Goal: Information Seeking & Learning: Learn about a topic

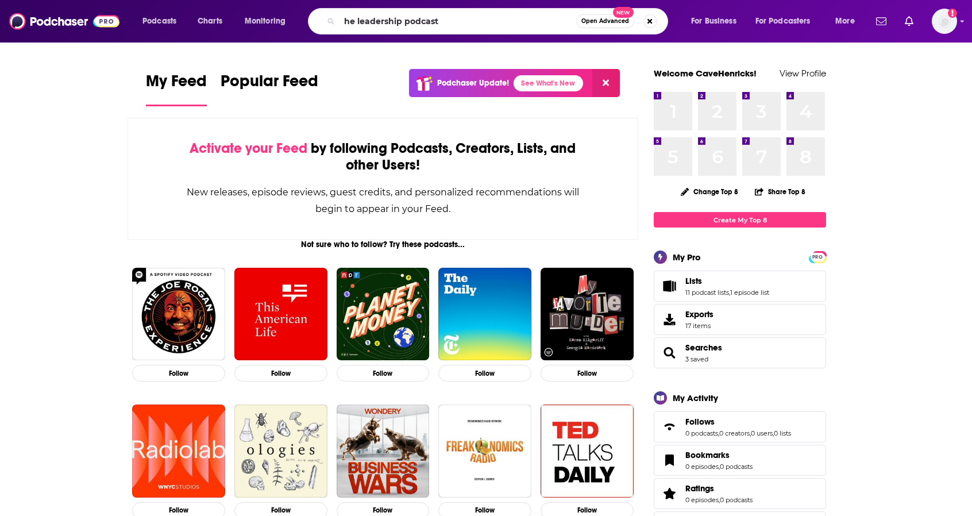
type input "he leadership podcast"
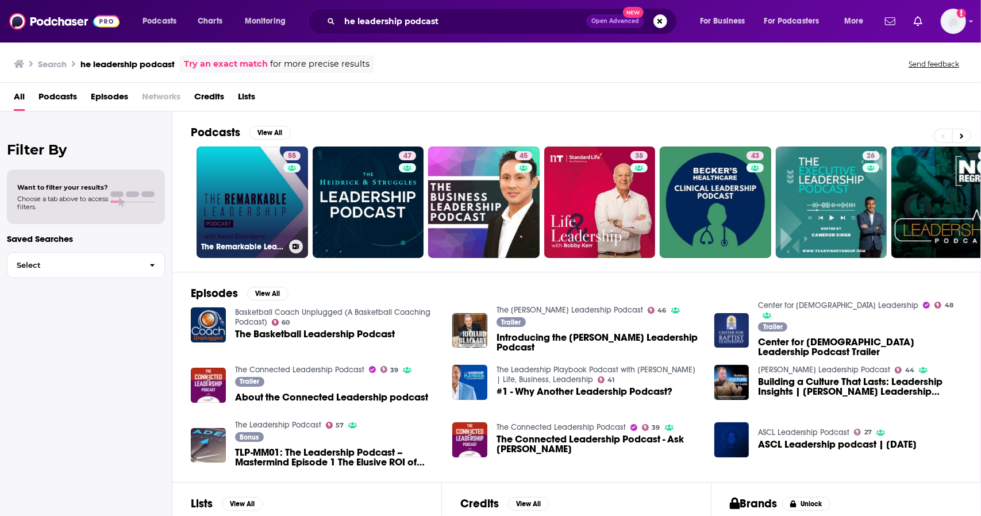
click at [264, 190] on link "55 The Remarkable Leadership Podcast" at bounding box center [251, 202] width 111 height 111
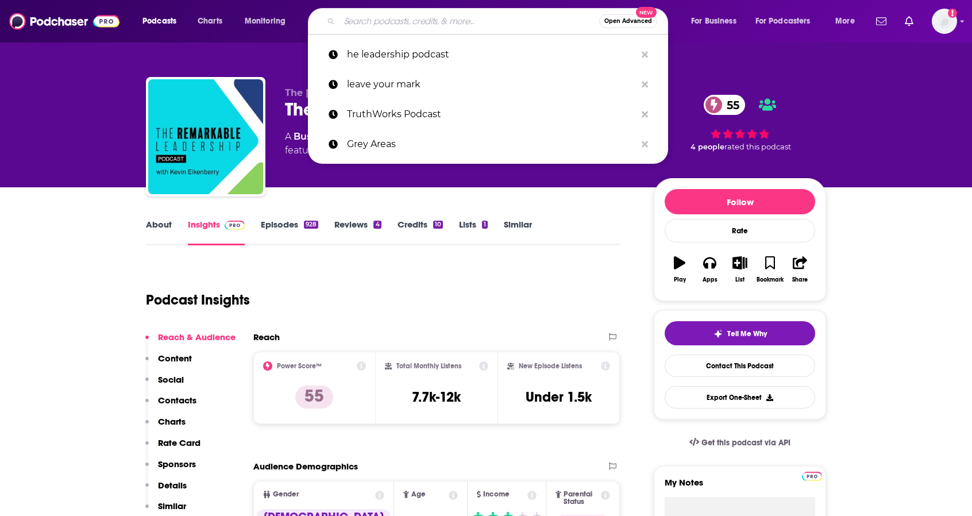
click at [361, 22] on input "Search podcasts, credits, & more..." at bounding box center [470, 21] width 260 height 18
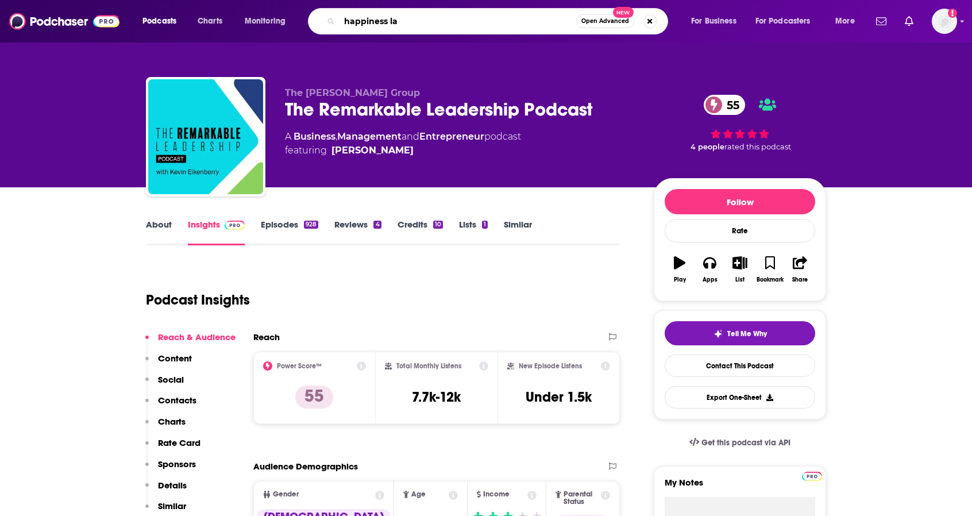
type input "happiness lab"
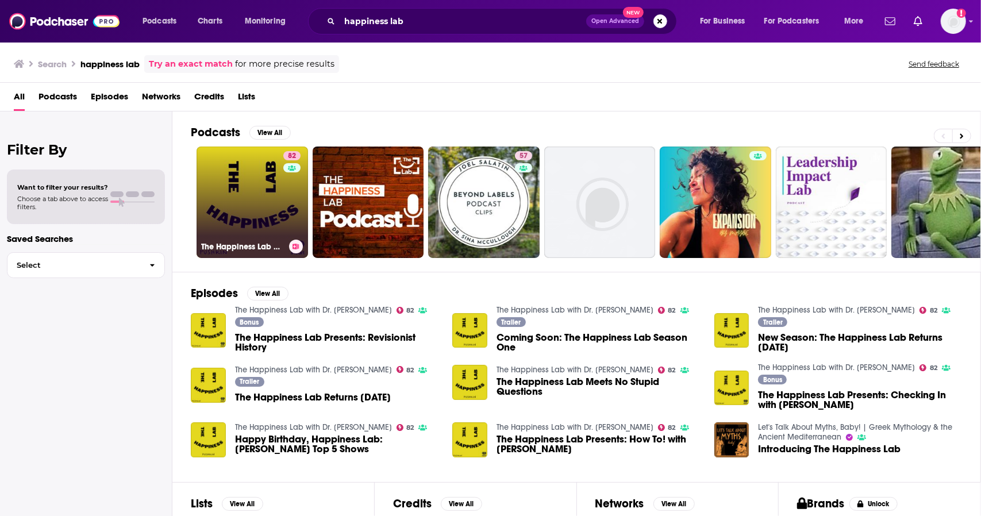
click at [257, 187] on link "82 The Happiness Lab with Dr. [PERSON_NAME]" at bounding box center [251, 202] width 111 height 111
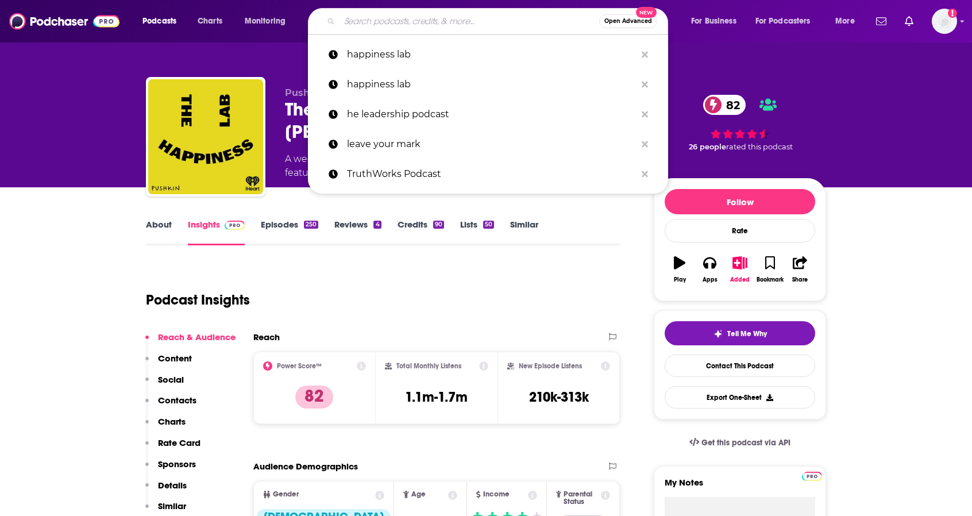
click at [473, 24] on input "Search podcasts, credits, & more..." at bounding box center [470, 21] width 260 height 18
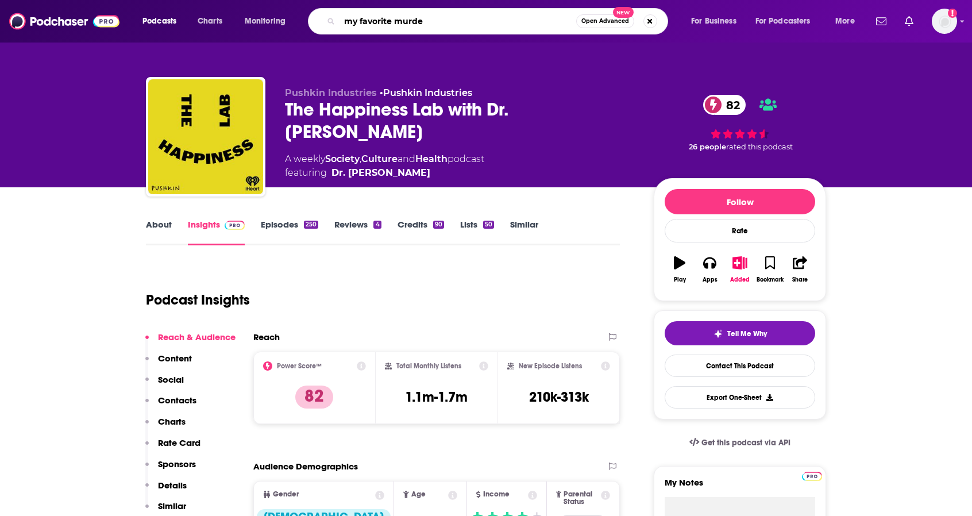
type input "my favorite murder"
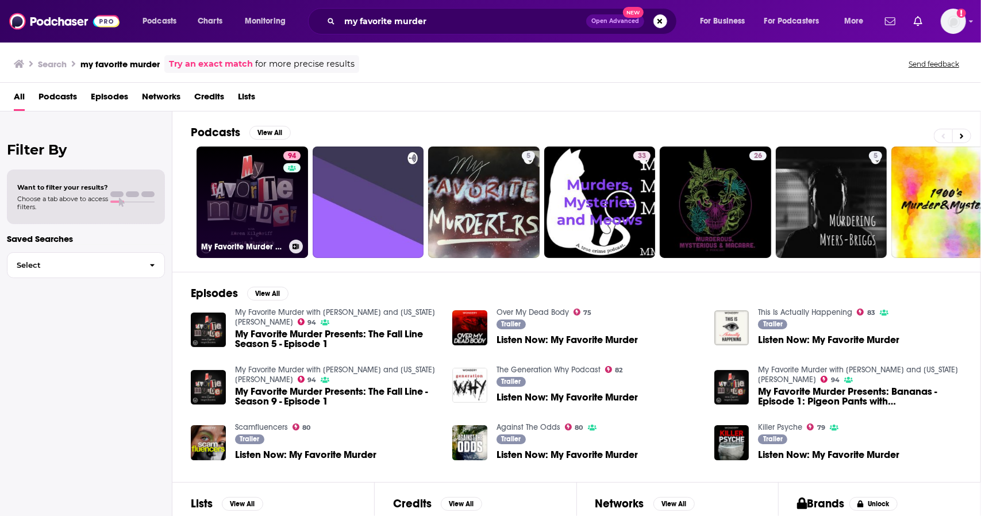
click at [246, 195] on link "94 My Favorite Murder with [PERSON_NAME] and [US_STATE][PERSON_NAME]" at bounding box center [251, 202] width 111 height 111
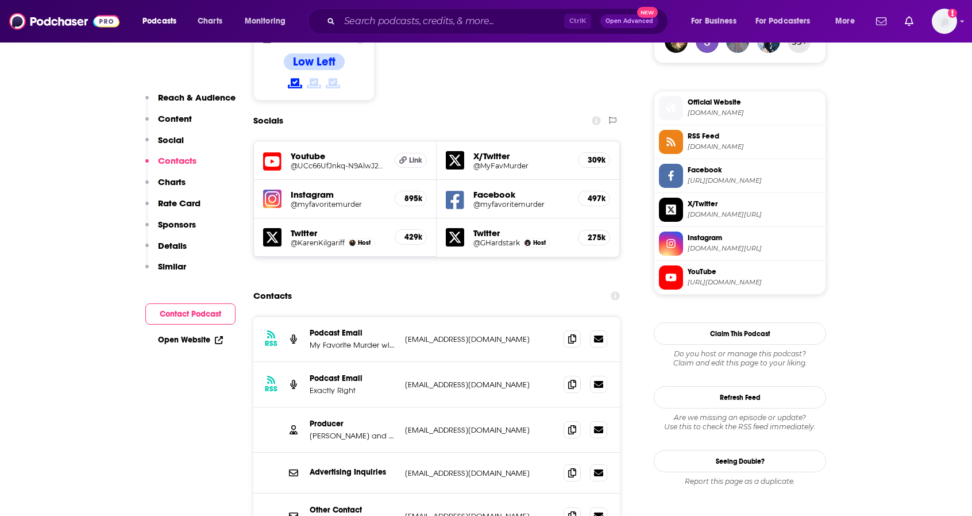
scroll to position [1034, 0]
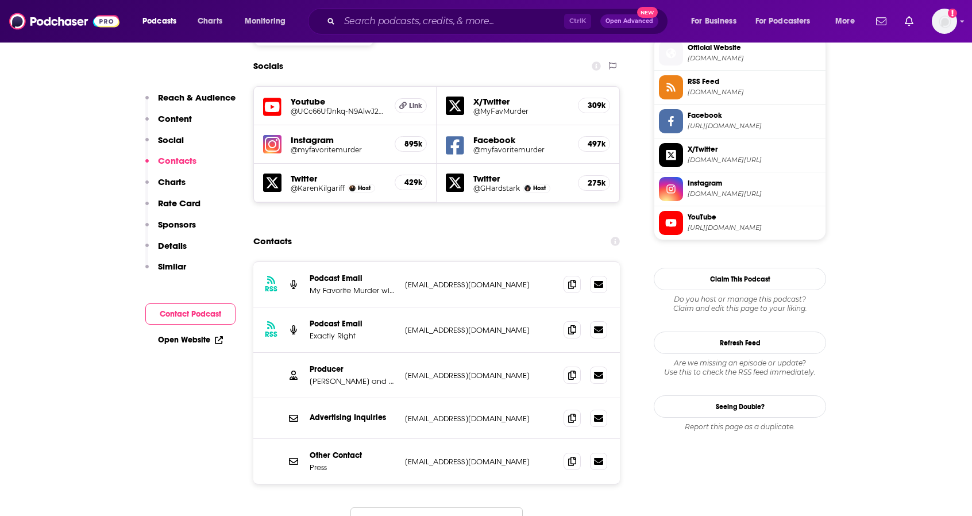
click at [412, 507] on button "Load More..." at bounding box center [436, 522] width 172 height 31
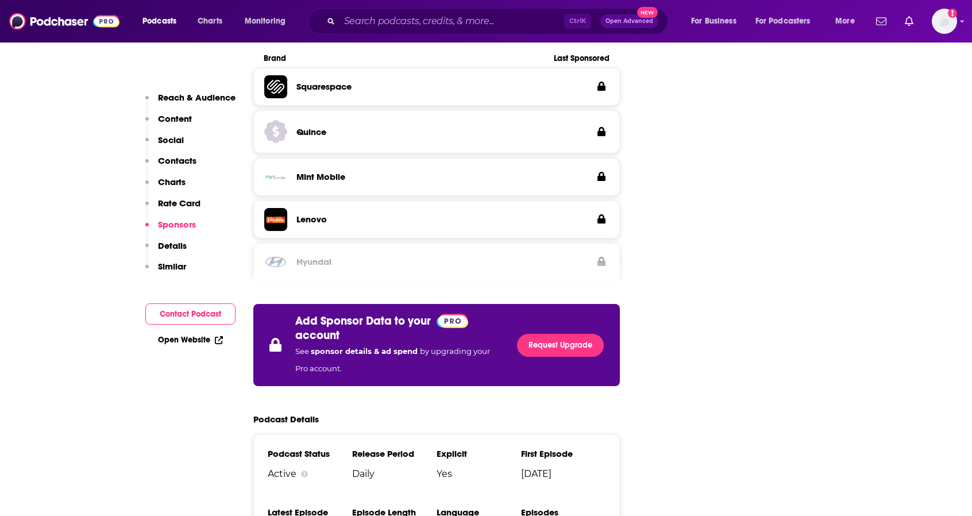
scroll to position [2413, 0]
